Goal: Information Seeking & Learning: Learn about a topic

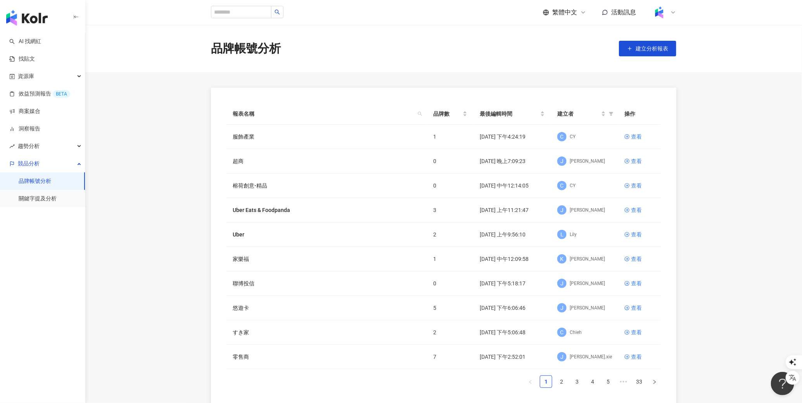
click at [671, 13] on icon at bounding box center [673, 12] width 6 height 6
click at [682, 103] on span "切換工作區" at bounding box center [680, 105] width 27 height 6
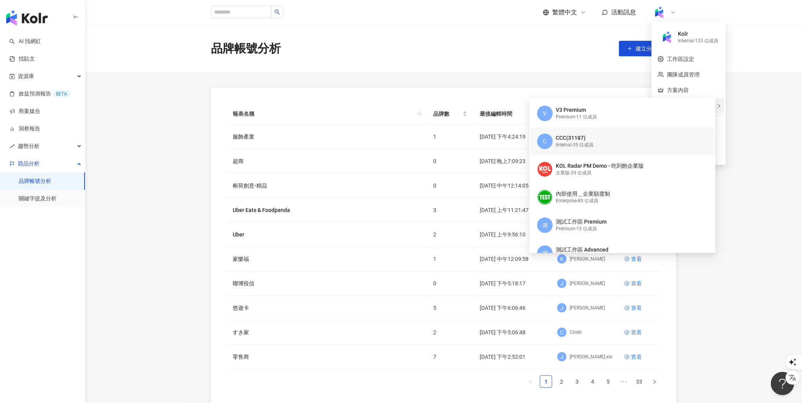
click at [576, 142] on div "Internal - 35 位成員" at bounding box center [575, 145] width 38 height 7
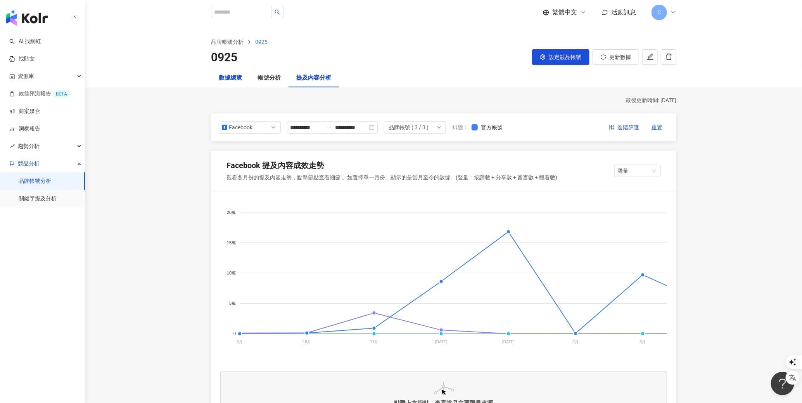
click at [232, 78] on div "數據總覽" at bounding box center [230, 77] width 23 height 9
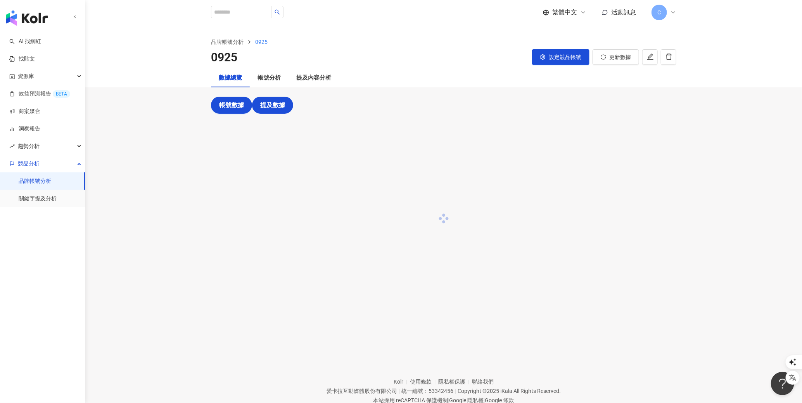
click at [274, 102] on span "提及數據" at bounding box center [272, 105] width 25 height 7
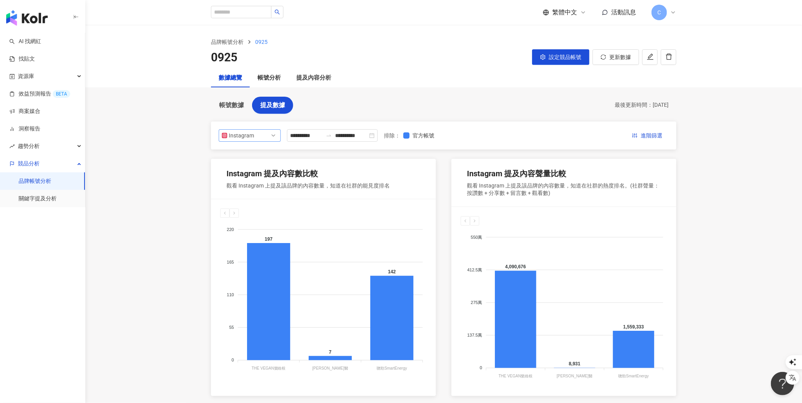
click at [262, 135] on span "Instagram" at bounding box center [250, 136] width 56 height 12
click at [253, 164] on div "Facebook" at bounding box center [244, 166] width 25 height 9
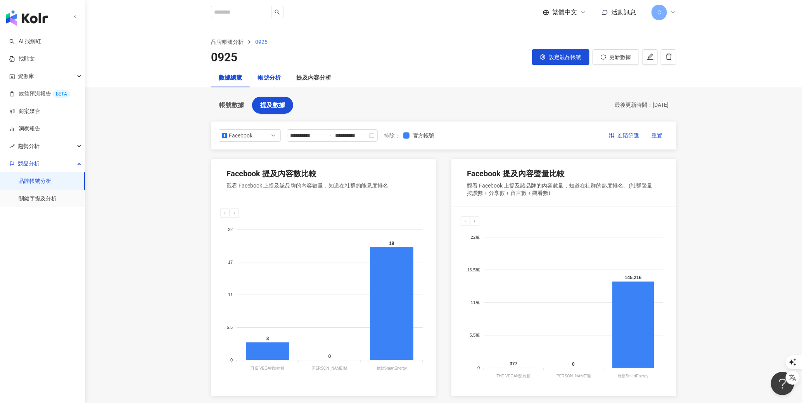
click at [269, 80] on div "帳號分析" at bounding box center [269, 77] width 23 height 9
